Goal: Find specific page/section: Find specific page/section

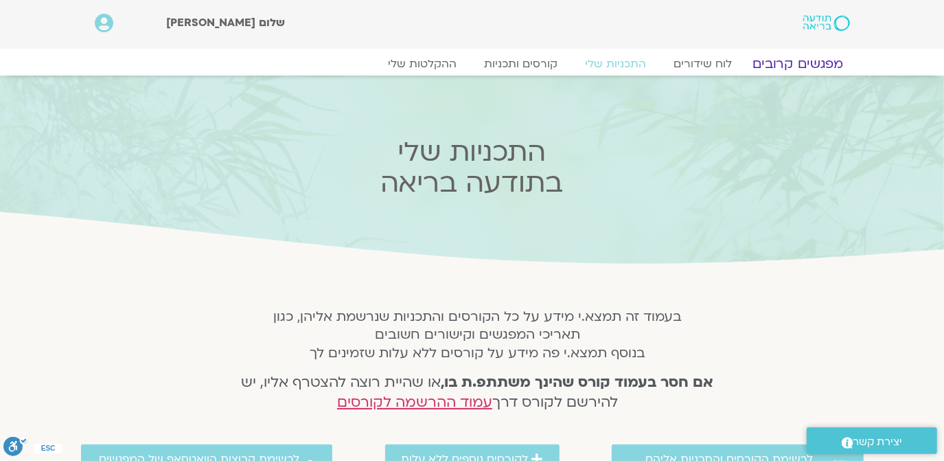
click at [802, 63] on link "מפגשים קרובים" at bounding box center [797, 64] width 124 height 16
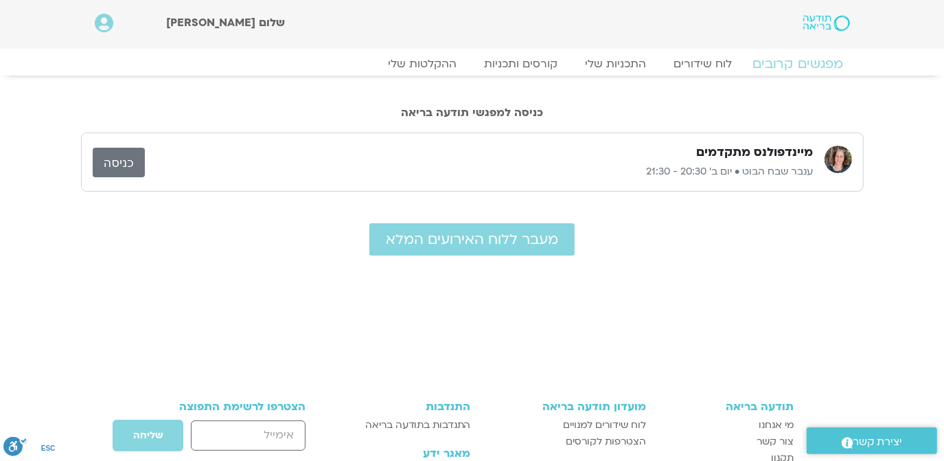
click at [796, 59] on link "מפגשים קרובים" at bounding box center [797, 64] width 124 height 16
click at [118, 161] on link "כניסה" at bounding box center [119, 163] width 52 height 30
